Goal: Check status: Check status

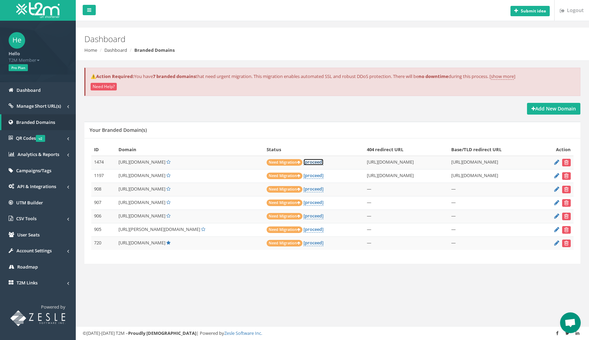
click at [304, 161] on link "[proceed]" at bounding box center [314, 162] width 20 height 7
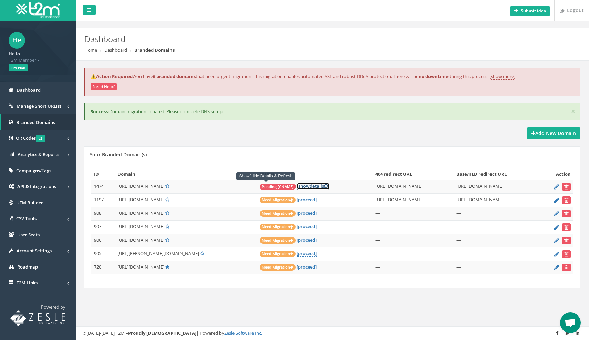
click at [297, 186] on link "[ show details ]" at bounding box center [313, 186] width 32 height 7
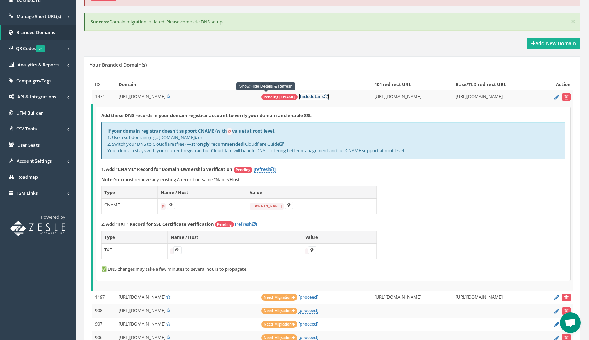
scroll to position [97, 0]
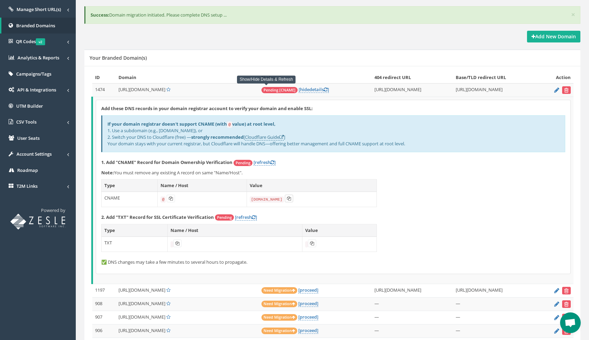
click at [288, 196] on icon at bounding box center [289, 198] width 4 height 4
click at [178, 244] on icon at bounding box center [177, 243] width 4 height 4
click at [310, 240] on button at bounding box center [312, 243] width 8 height 8
click at [210, 228] on th "Name / Host" at bounding box center [235, 230] width 135 height 12
click at [239, 217] on link "[refresh ]" at bounding box center [246, 217] width 22 height 7
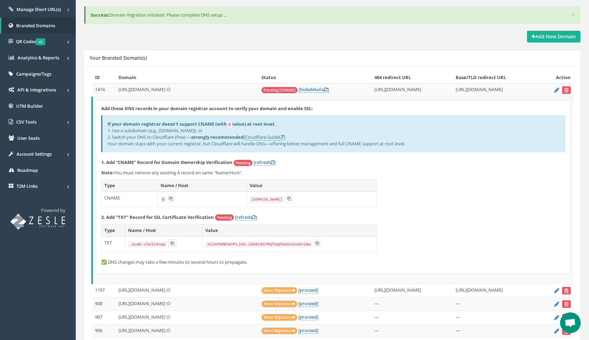
click at [171, 243] on icon at bounding box center [172, 243] width 4 height 4
click at [173, 244] on icon at bounding box center [172, 243] width 4 height 4
click at [318, 242] on icon at bounding box center [317, 243] width 4 height 4
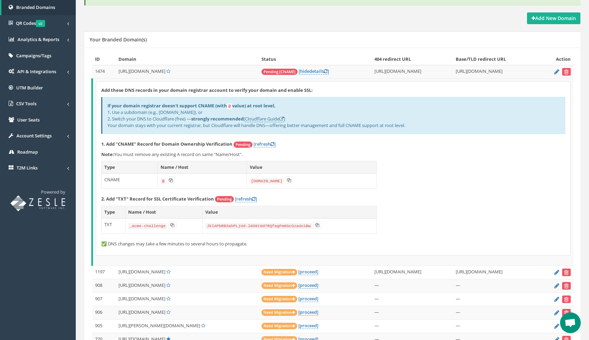
scroll to position [113, 0]
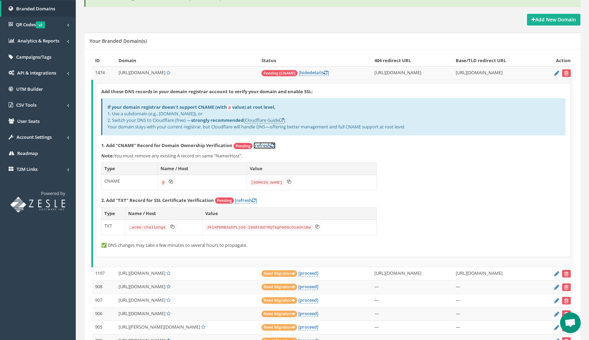
click at [261, 144] on link "[refresh ]" at bounding box center [265, 145] width 22 height 7
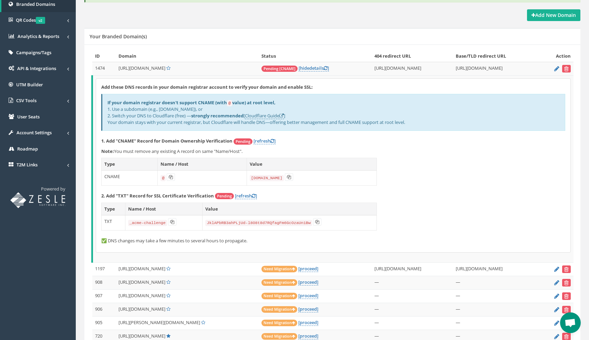
scroll to position [81, 0]
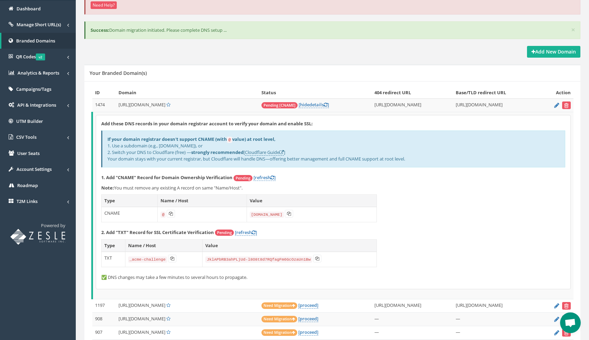
click at [141, 105] on span "http://mlnial.me/" at bounding box center [142, 104] width 47 height 6
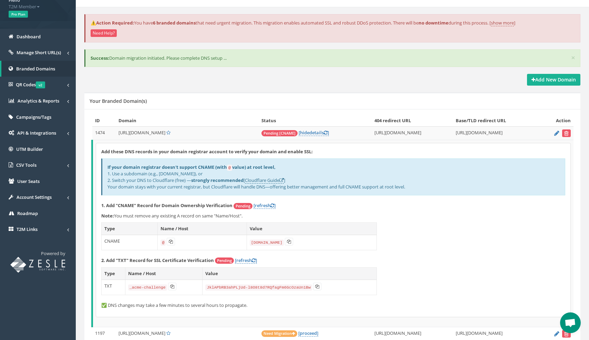
scroll to position [0, 0]
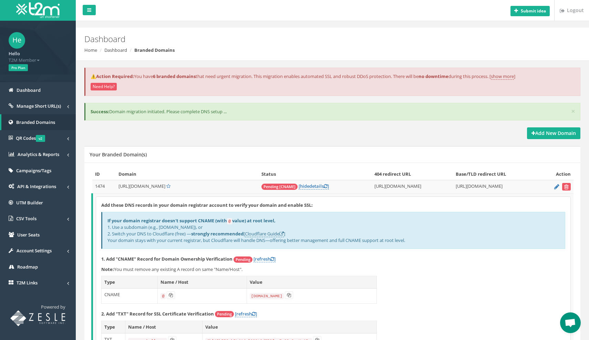
click at [147, 49] on strong "Branded Domains" at bounding box center [154, 50] width 40 height 6
click at [21, 125] on link "Branded Domains" at bounding box center [38, 122] width 76 height 16
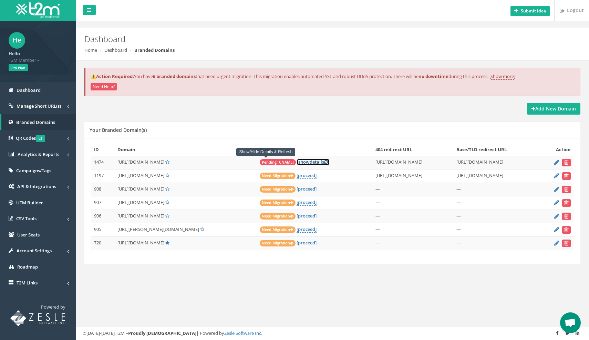
click at [297, 162] on link "[ show details ]" at bounding box center [313, 162] width 32 height 7
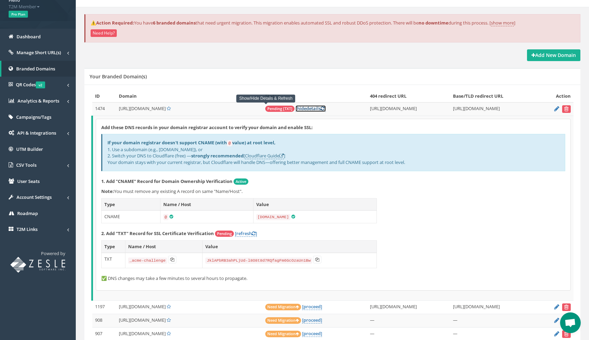
scroll to position [64, 0]
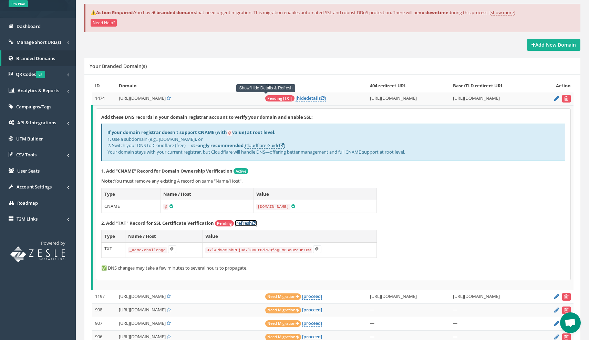
click at [254, 221] on icon at bounding box center [254, 223] width 4 height 4
